Goal: Task Accomplishment & Management: Use online tool/utility

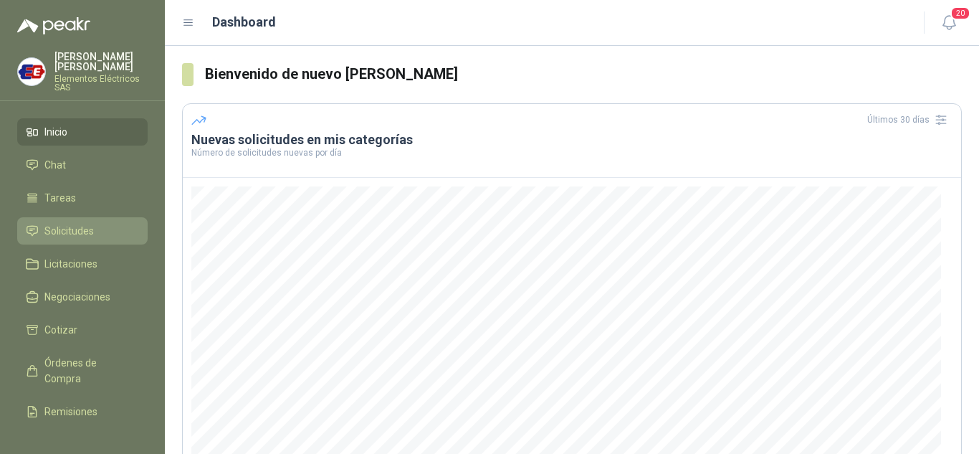
click at [59, 226] on span "Solicitudes" at bounding box center [68, 231] width 49 height 16
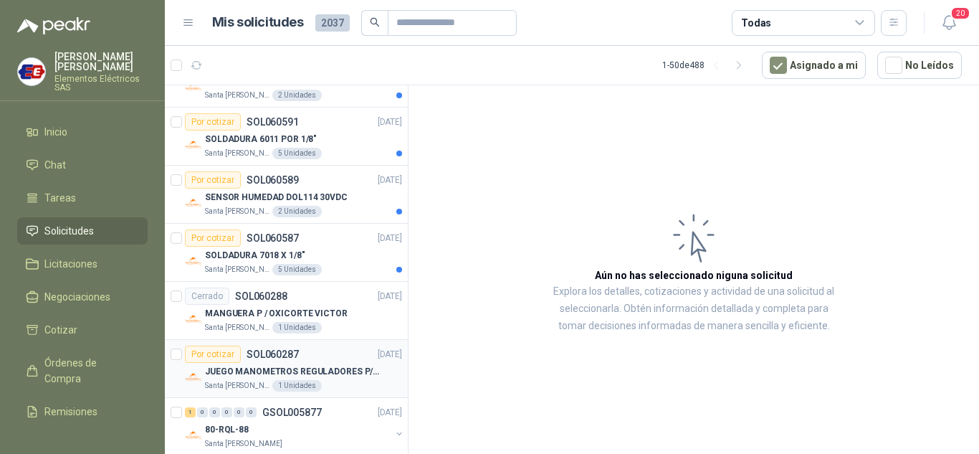
scroll to position [215, 0]
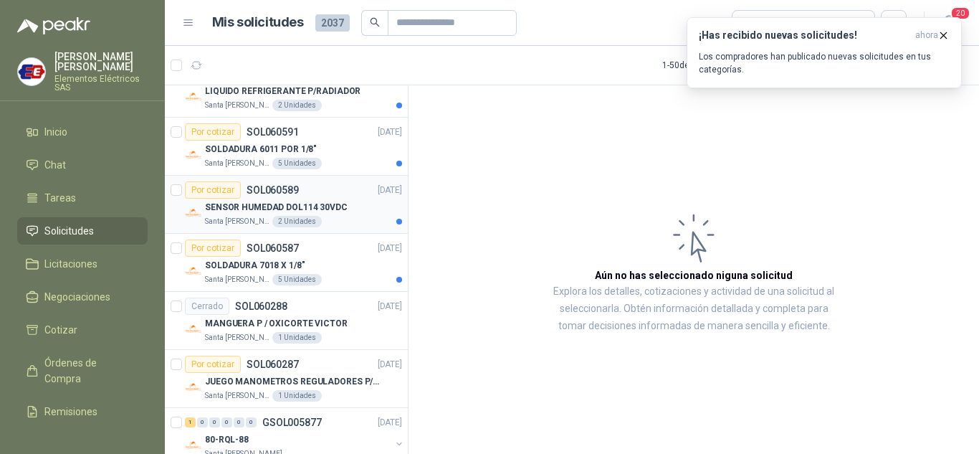
click at [213, 189] on div "Por cotizar" at bounding box center [213, 189] width 56 height 17
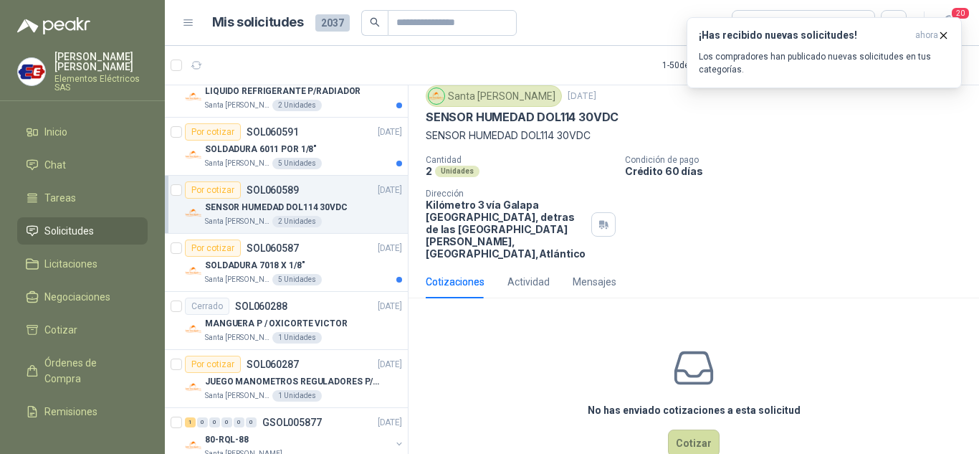
scroll to position [69, 0]
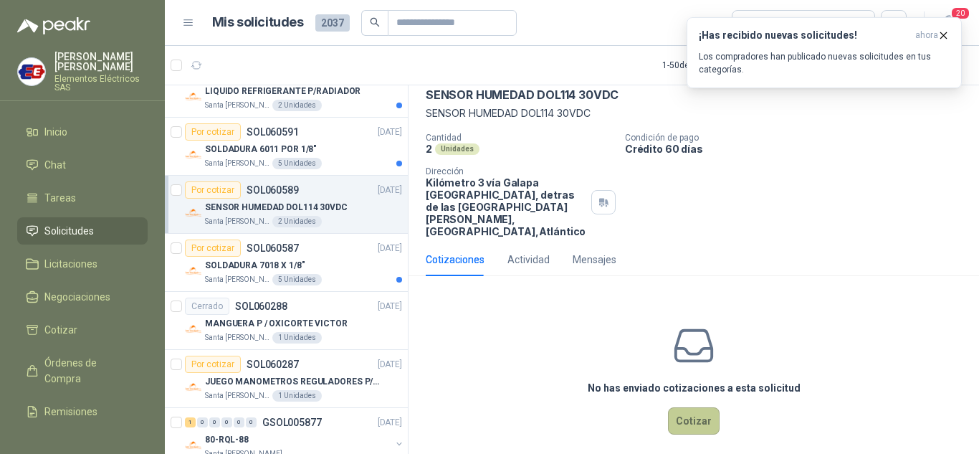
click at [685, 411] on button "Cotizar" at bounding box center [694, 420] width 52 height 27
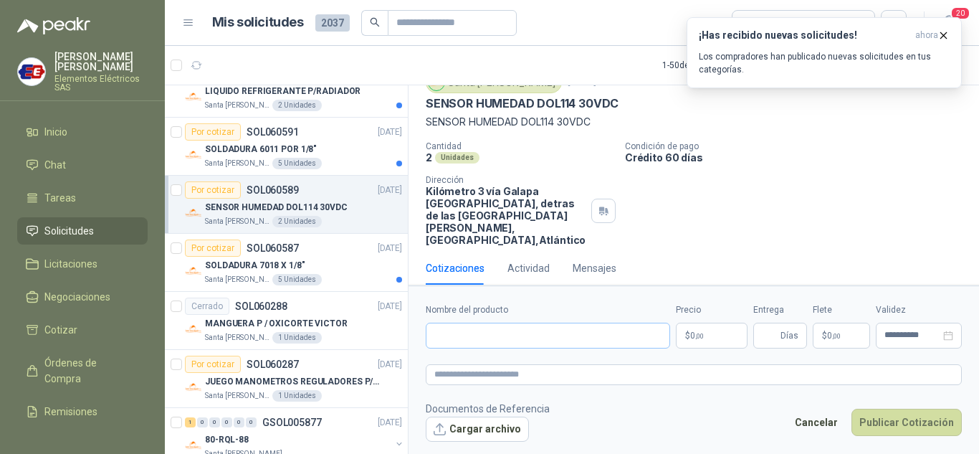
scroll to position [59, 0]
click at [479, 338] on input "Nombre del producto" at bounding box center [548, 335] width 244 height 26
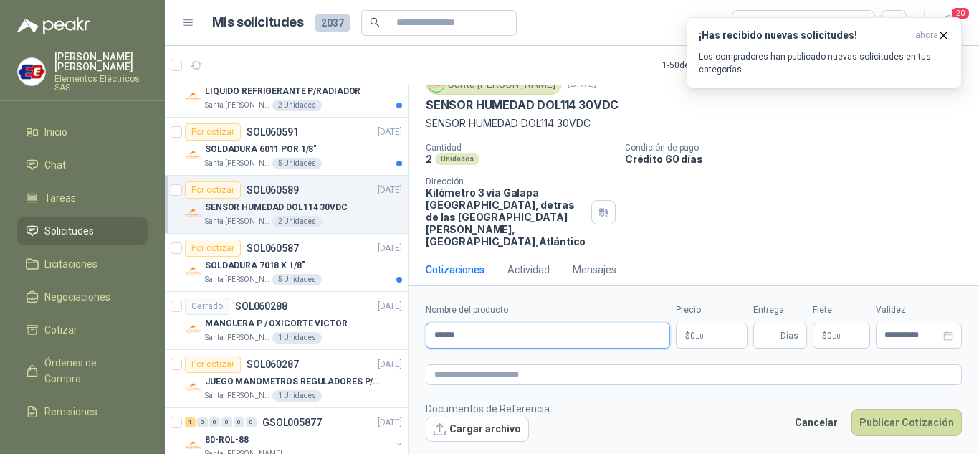
type input "**********"
click at [699, 332] on span ",00" at bounding box center [699, 336] width 9 height 8
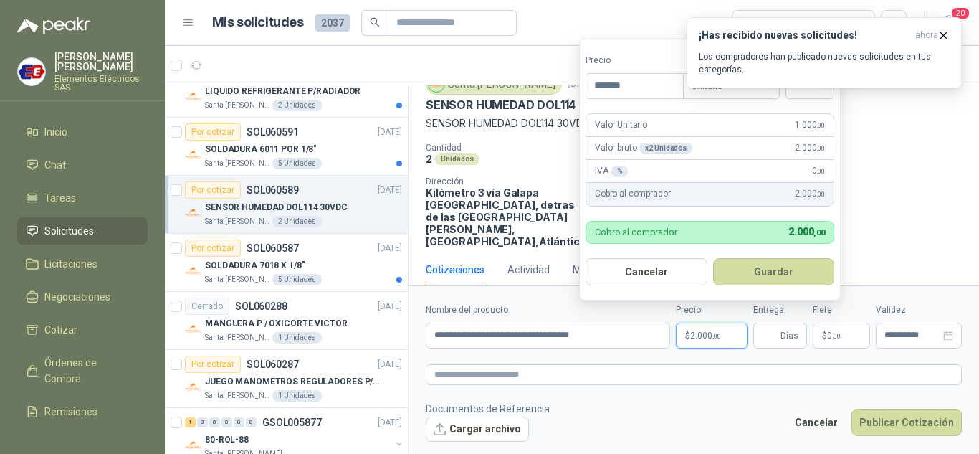
type input "*******"
click at [885, 163] on p "Crédito 60 días" at bounding box center [799, 159] width 348 height 12
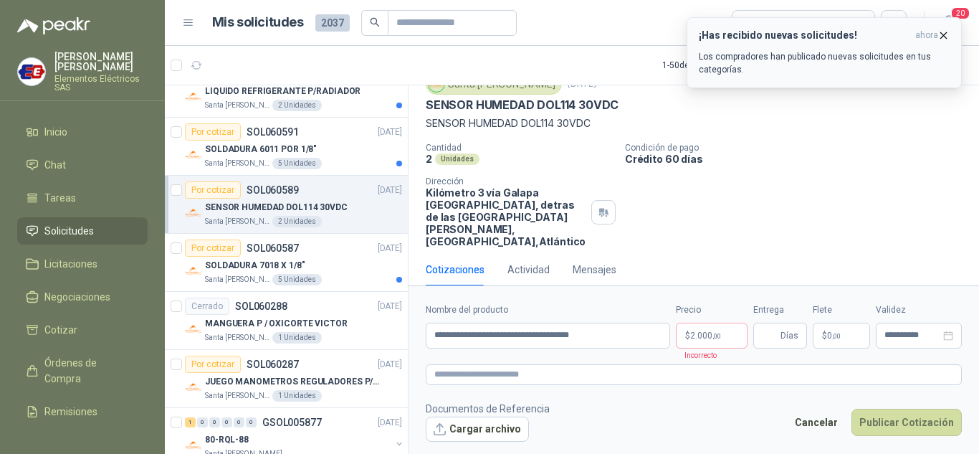
click at [946, 32] on icon "button" at bounding box center [944, 35] width 6 height 6
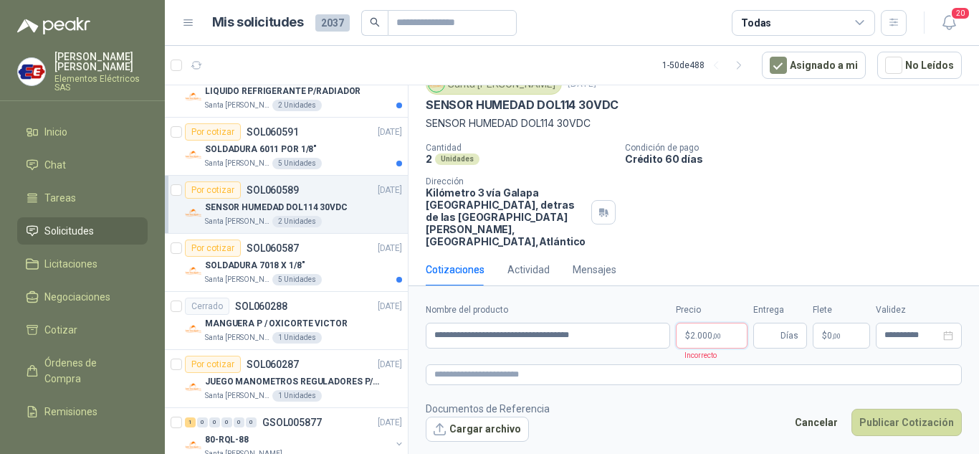
click at [714, 335] on span ",00" at bounding box center [716, 336] width 9 height 8
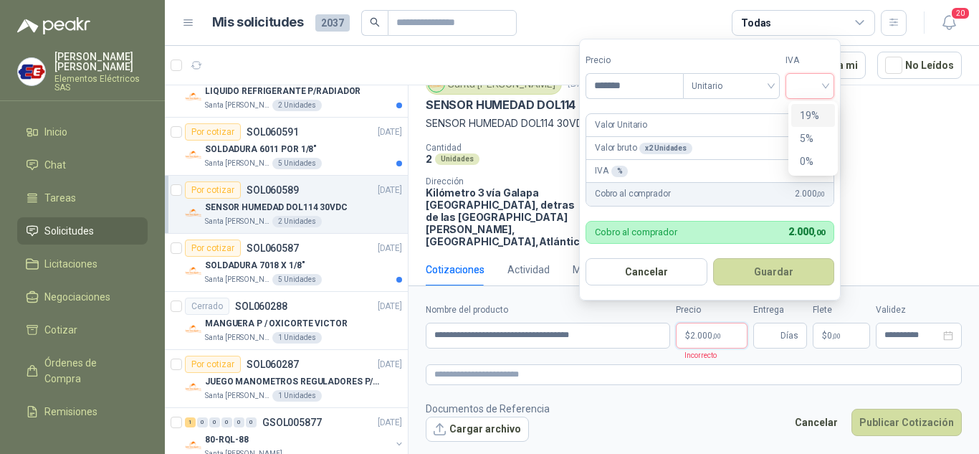
click at [825, 81] on input "search" at bounding box center [810, 84] width 32 height 21
click at [812, 112] on div "19%" at bounding box center [813, 115] width 27 height 16
click at [768, 335] on input "Entrega" at bounding box center [770, 335] width 16 height 24
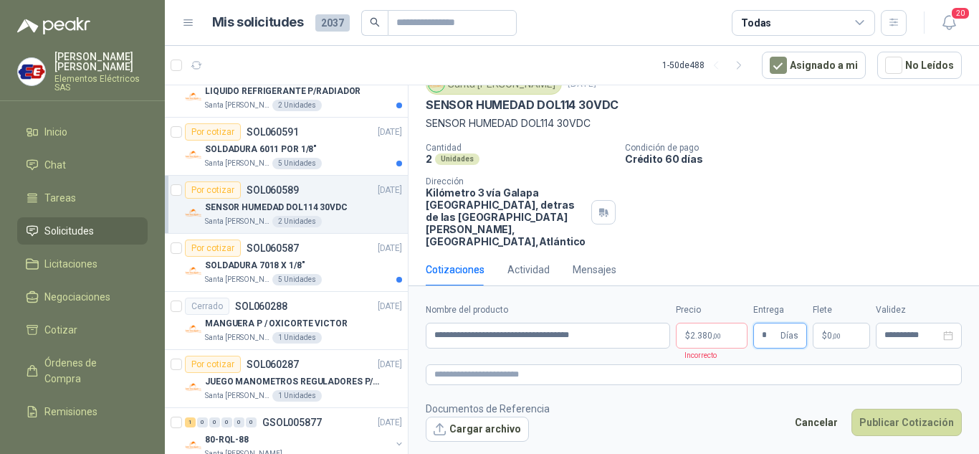
type input "*"
drag, startPoint x: 835, startPoint y: 238, endPoint x: 838, endPoint y: 256, distance: 18.8
click at [835, 241] on div "SOL060589 Por cotizar Santa [PERSON_NAME] [DATE] SENSOR HUMEDAD DOL114 30VDC SE…" at bounding box center [693, 162] width 570 height 271
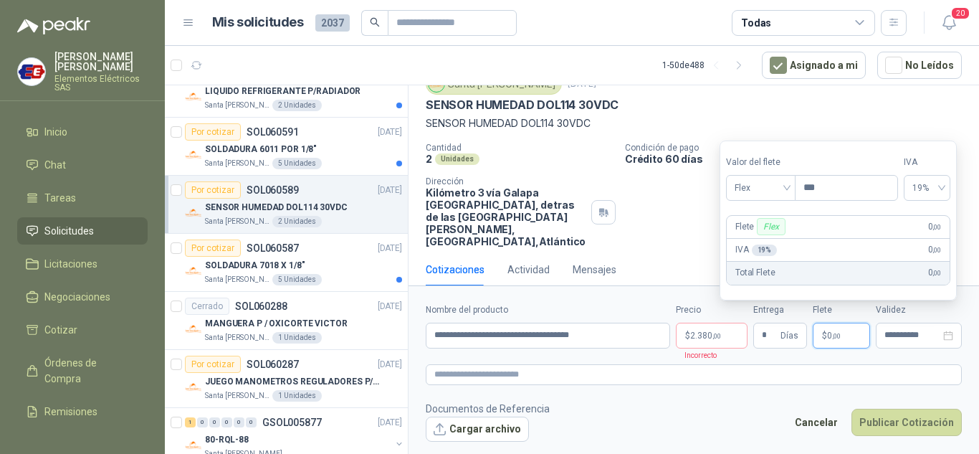
click at [836, 334] on span ",00" at bounding box center [836, 336] width 9 height 8
click at [792, 194] on div "Flex" at bounding box center [760, 188] width 69 height 26
click at [764, 240] on div "Incluido" at bounding box center [761, 241] width 49 height 16
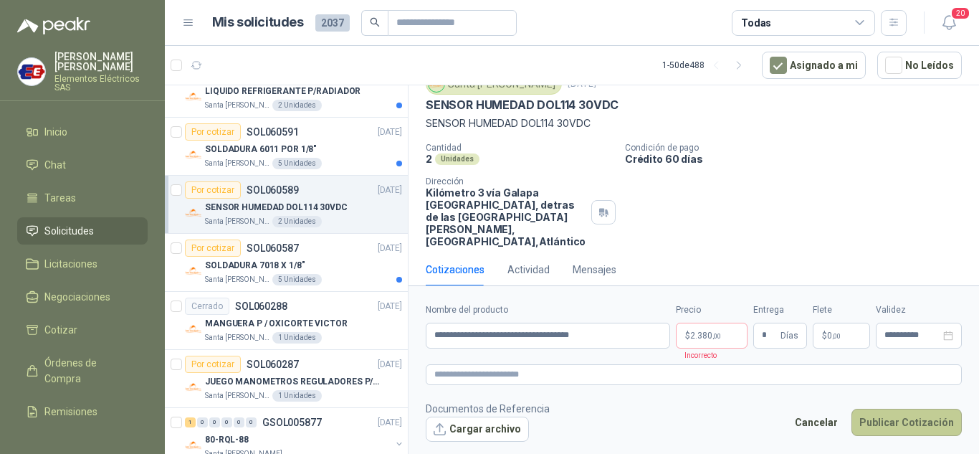
click at [885, 421] on button "Publicar Cotización" at bounding box center [906, 421] width 110 height 27
